Goal: Information Seeking & Learning: Learn about a topic

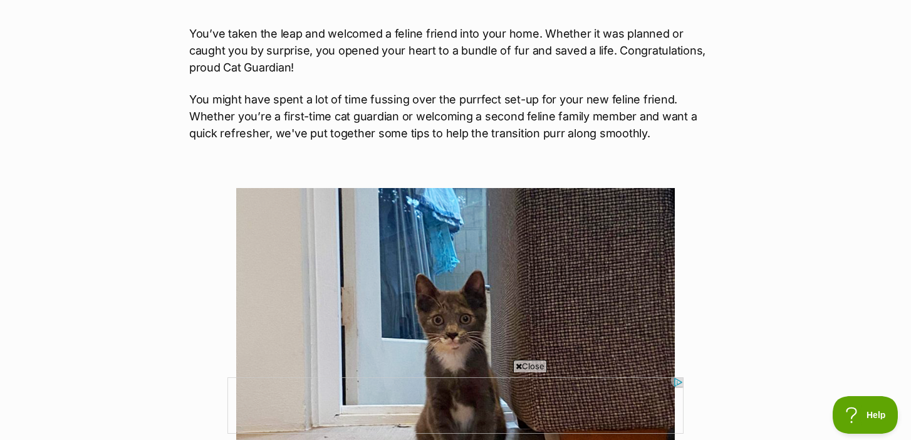
click at [539, 367] on span "Close" at bounding box center [530, 366] width 34 height 13
click at [712, 270] on p at bounding box center [455, 383] width 533 height 391
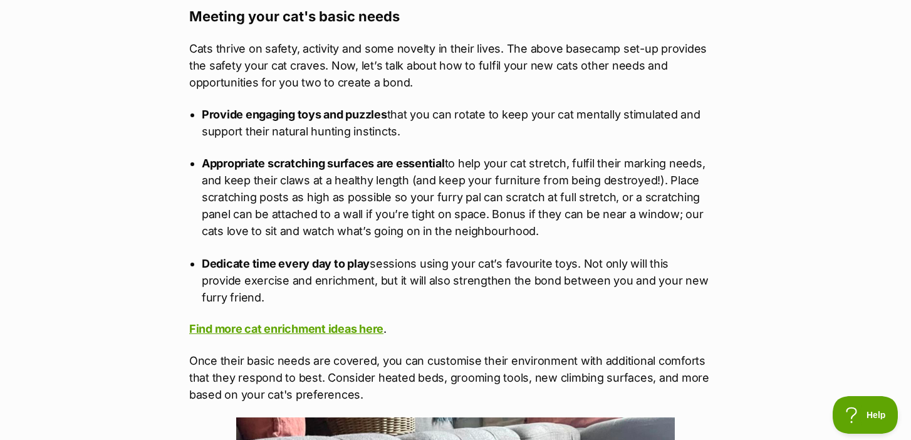
scroll to position [3537, 0]
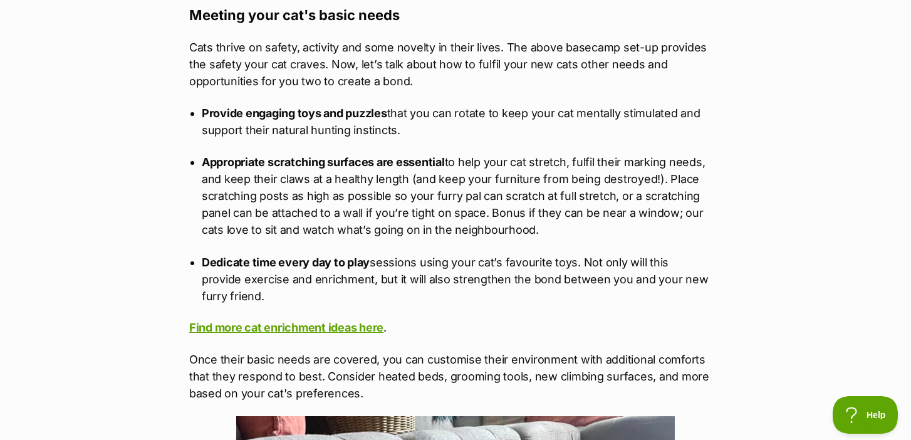
click at [712, 270] on ul "Provide engaging toys and puzzles that you can rotate to keep your cat mentally…" at bounding box center [455, 204] width 533 height 200
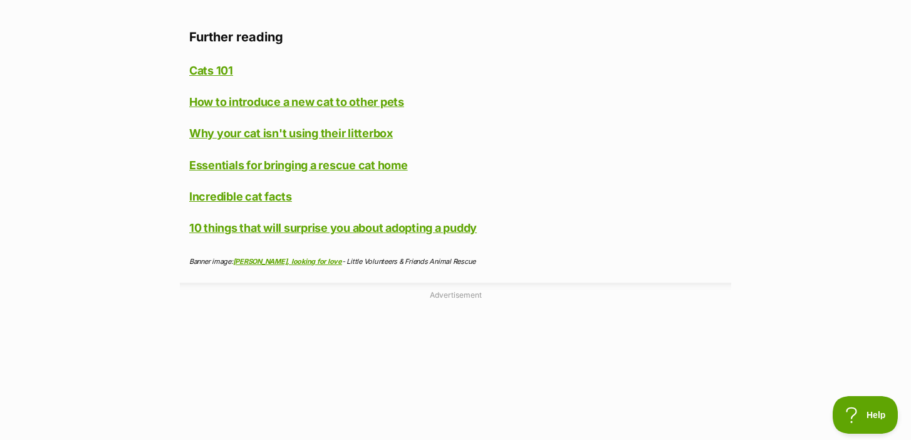
scroll to position [5970, 0]
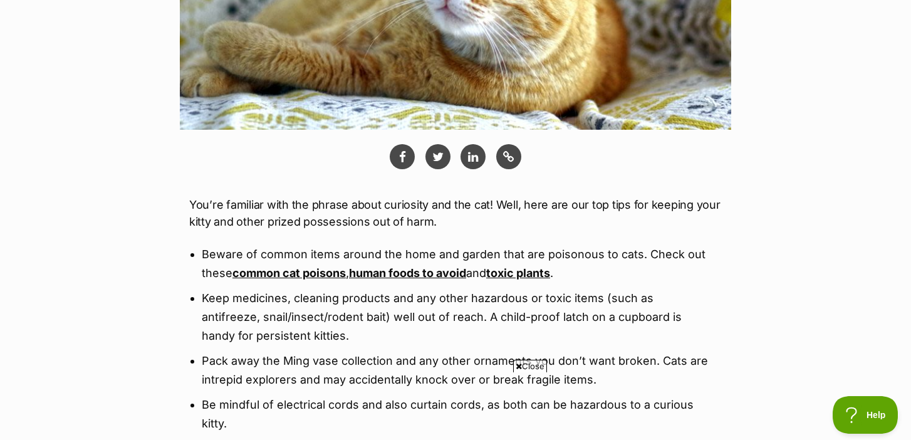
scroll to position [506, 0]
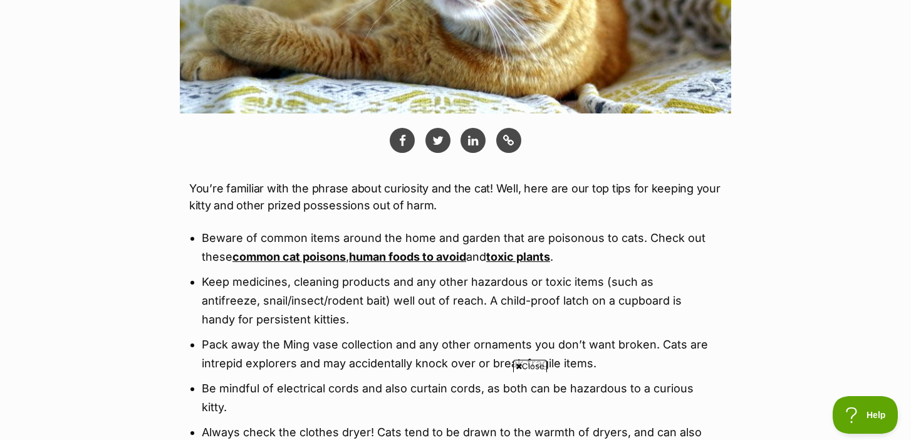
click at [772, 207] on div "What's happening at PetRescue Last updated: 7 Feb, 2022 Published on: 4 Aug, 20…" at bounding box center [455, 351] width 911 height 1487
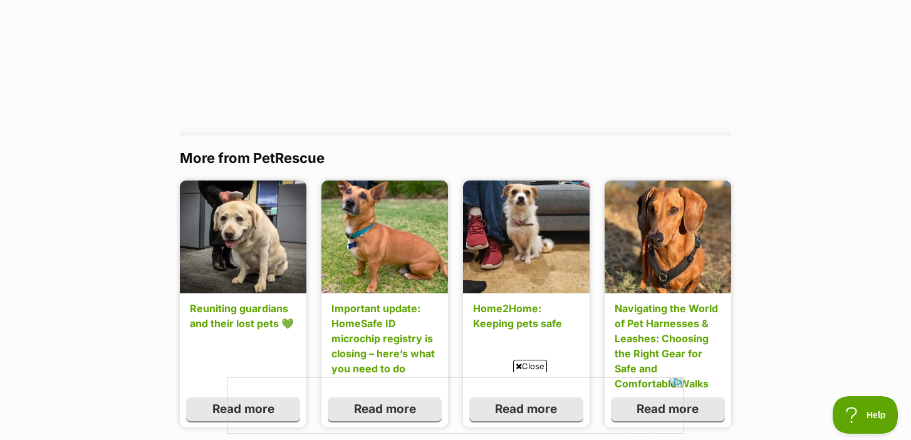
scroll to position [1180, 0]
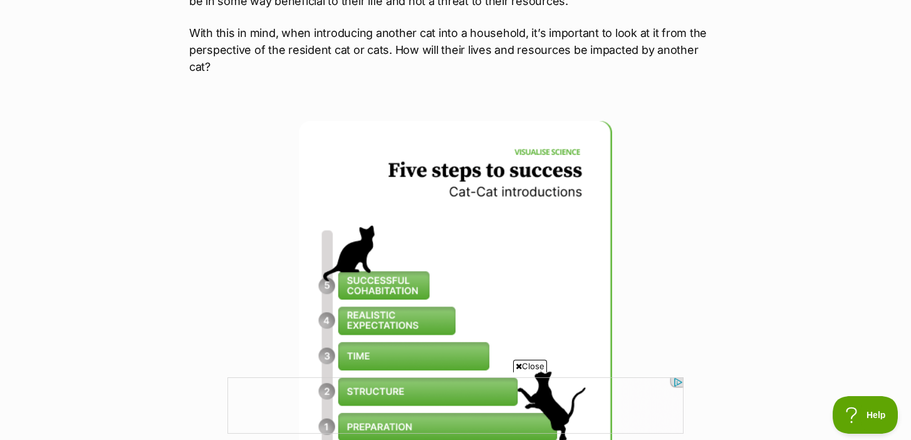
scroll to position [1083, 0]
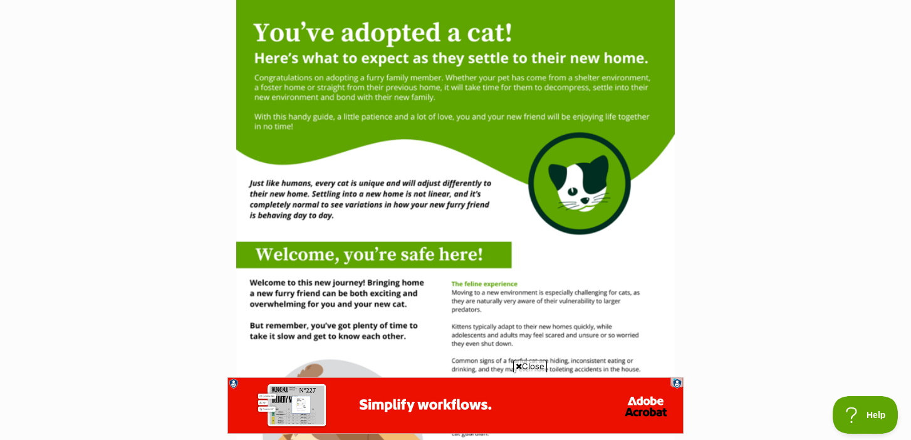
scroll to position [1096, 0]
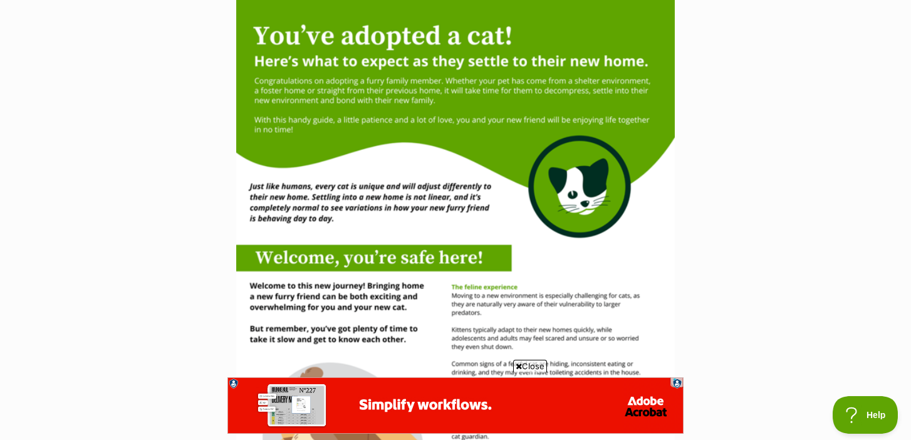
click at [536, 369] on span "Close" at bounding box center [530, 366] width 34 height 13
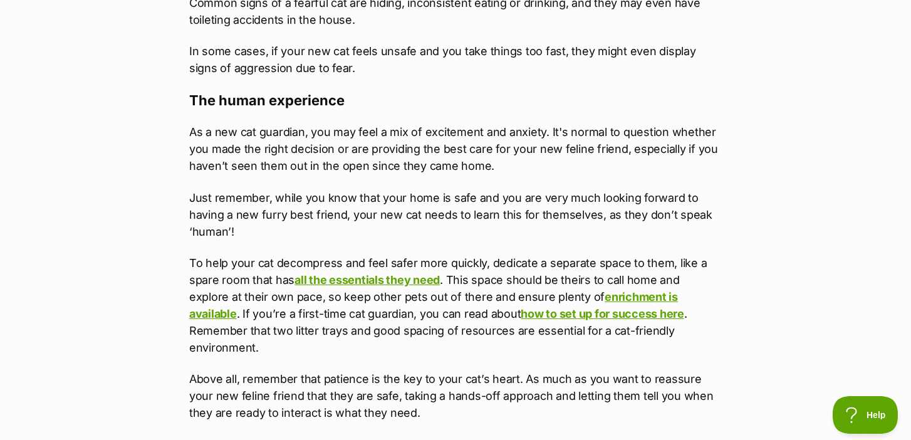
scroll to position [2904, 0]
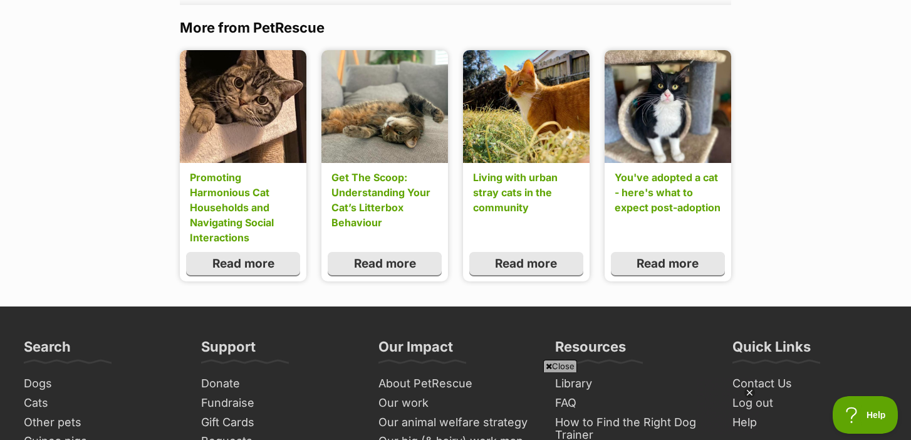
scroll to position [814, 0]
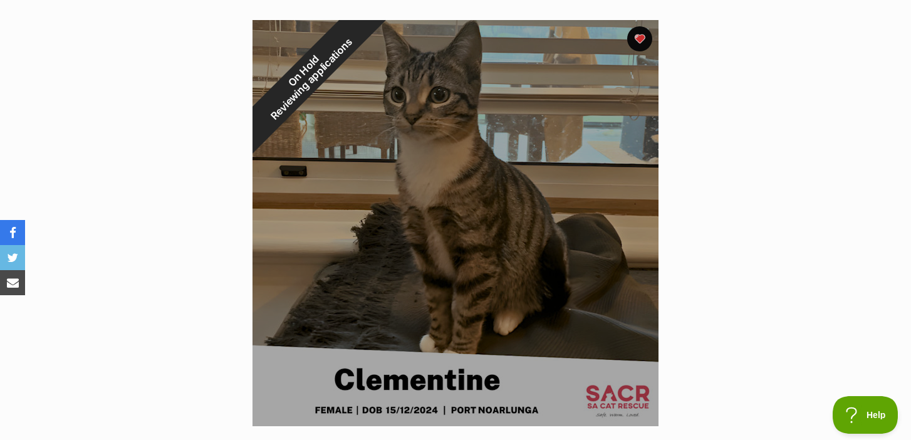
scroll to position [238, 0]
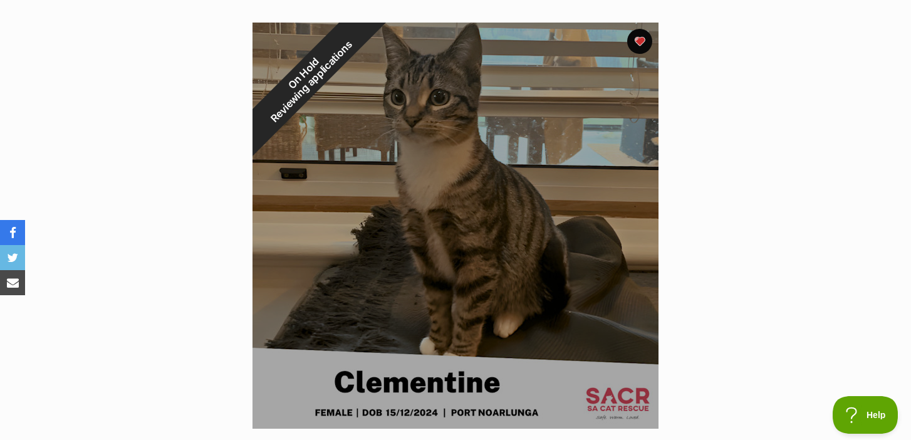
click at [700, 303] on section "On Hold Reviewing applications 1 of 1 images Next Prev 1" at bounding box center [455, 216] width 714 height 425
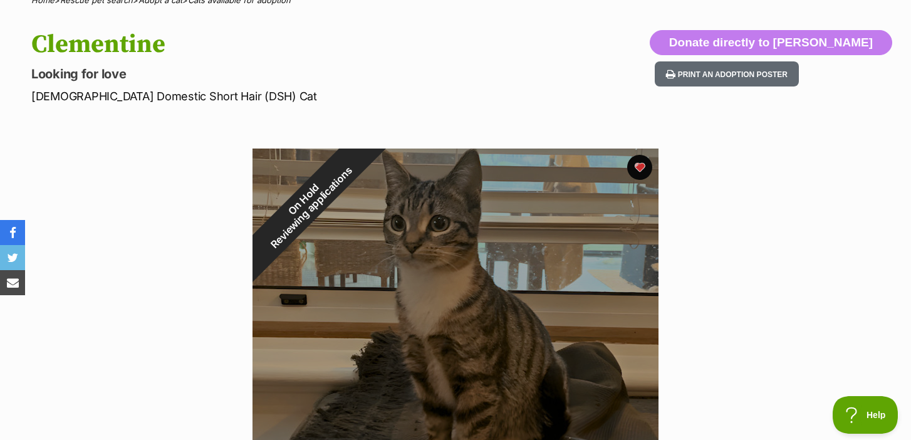
scroll to position [0, 0]
